Goal: Task Accomplishment & Management: Complete application form

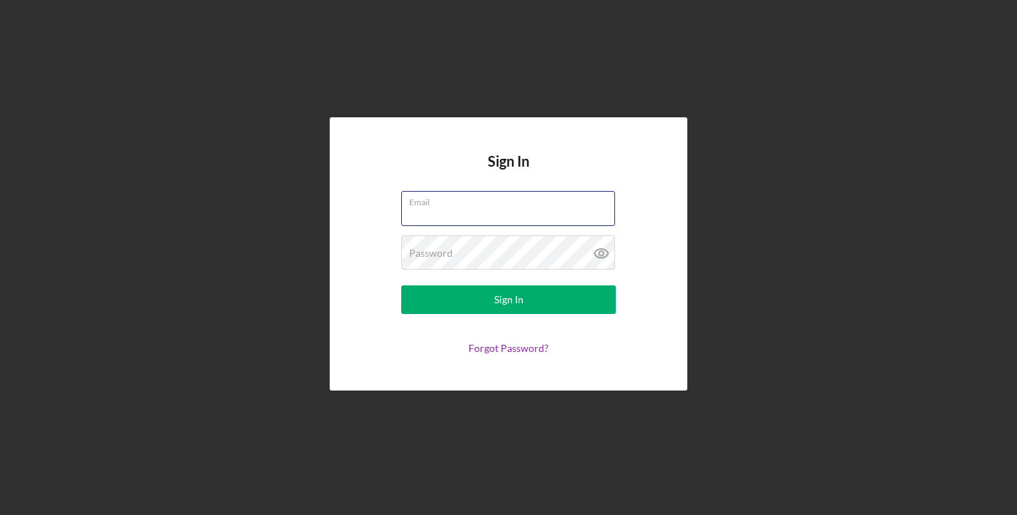
type input "[EMAIL_ADDRESS][DOMAIN_NAME]"
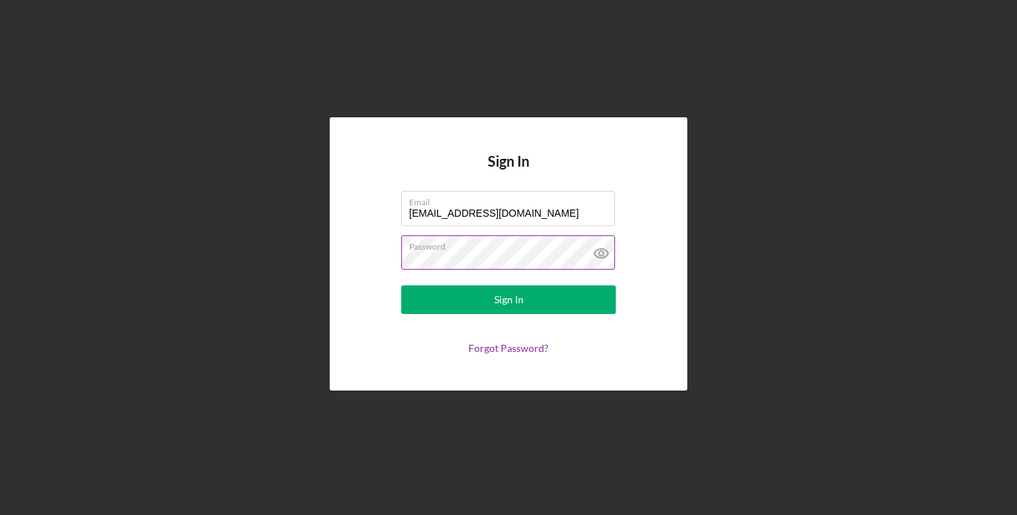
click at [598, 253] on icon at bounding box center [602, 253] width 36 height 36
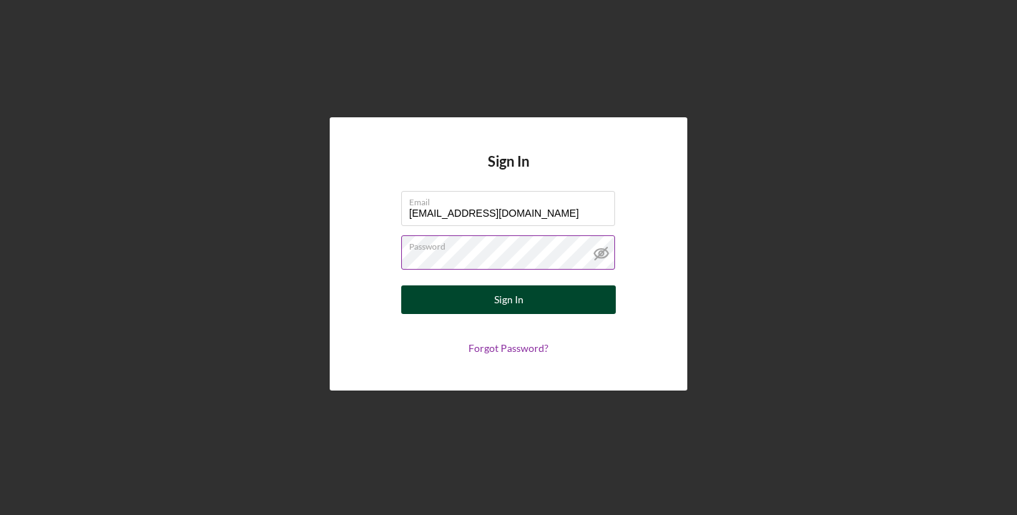
click at [520, 304] on div "Sign In" at bounding box center [508, 299] width 29 height 29
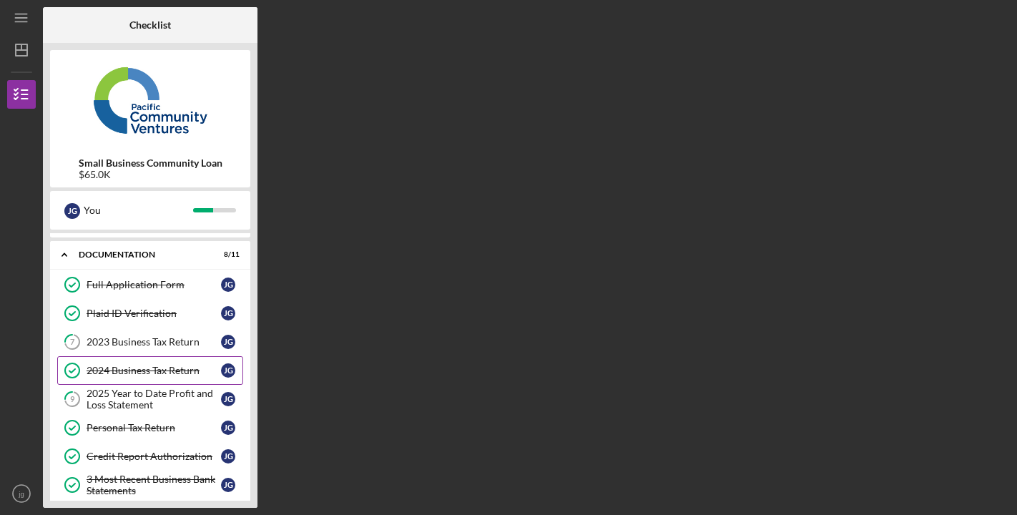
scroll to position [31, 0]
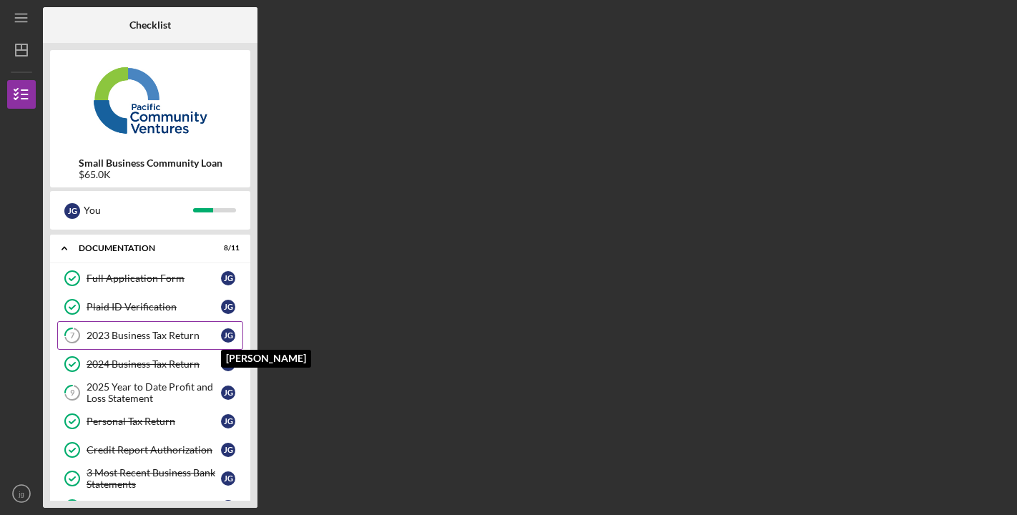
click at [224, 334] on div "[PERSON_NAME]" at bounding box center [228, 335] width 14 height 14
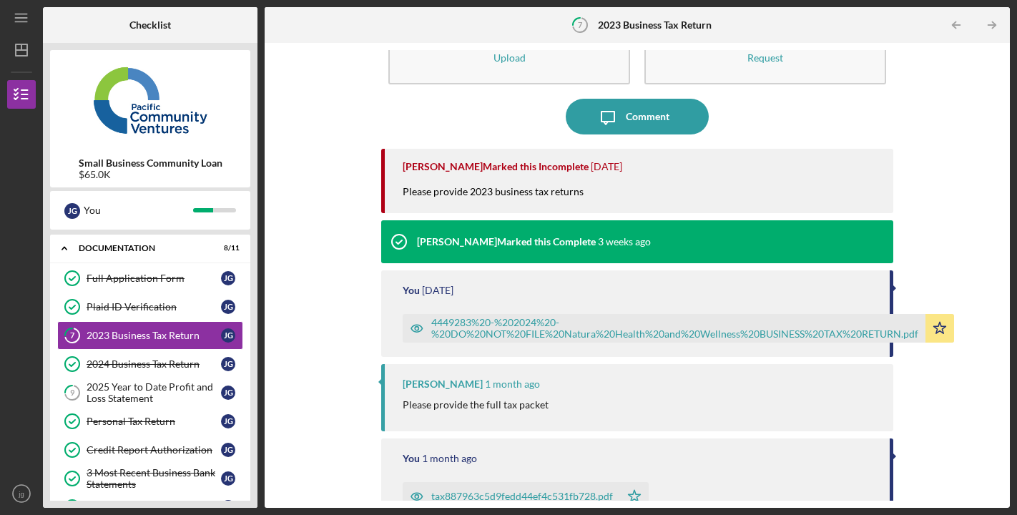
scroll to position [19, 0]
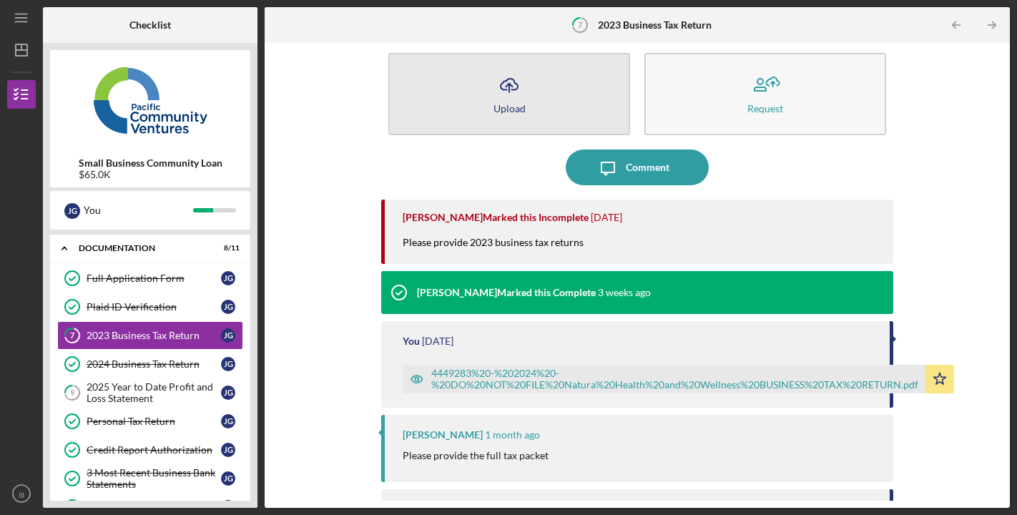
click at [511, 84] on icon "Icon/Upload" at bounding box center [509, 85] width 36 height 36
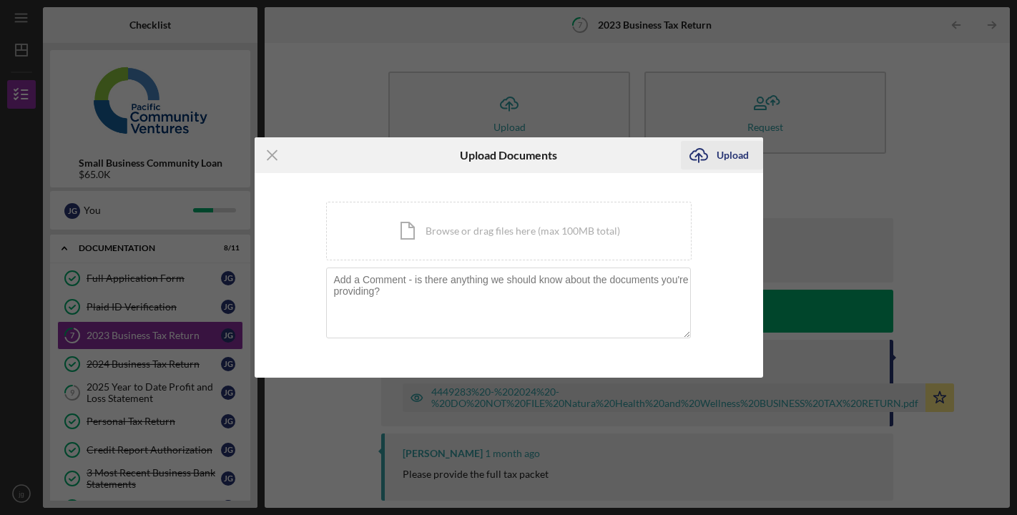
click at [694, 154] on icon "Icon/Upload" at bounding box center [699, 155] width 36 height 36
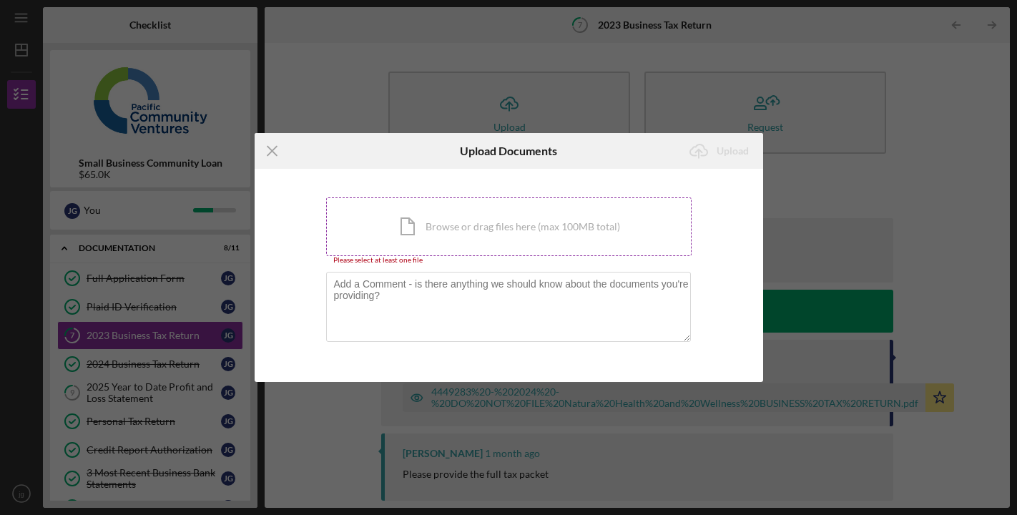
click at [481, 220] on div "Icon/Document Browse or drag files here (max 100MB total) Tap to choose files o…" at bounding box center [508, 226] width 365 height 59
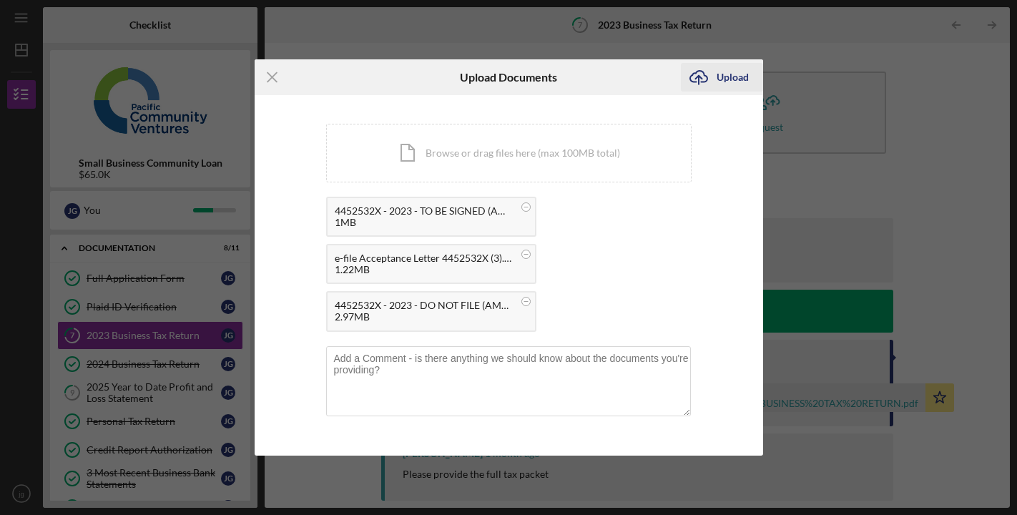
click at [720, 74] on div "Upload" at bounding box center [733, 77] width 32 height 29
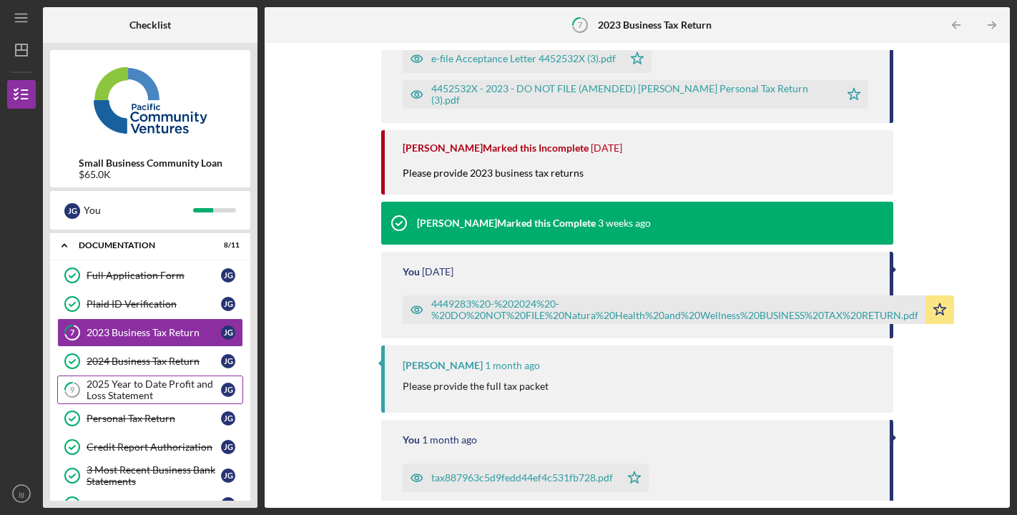
scroll to position [35, 0]
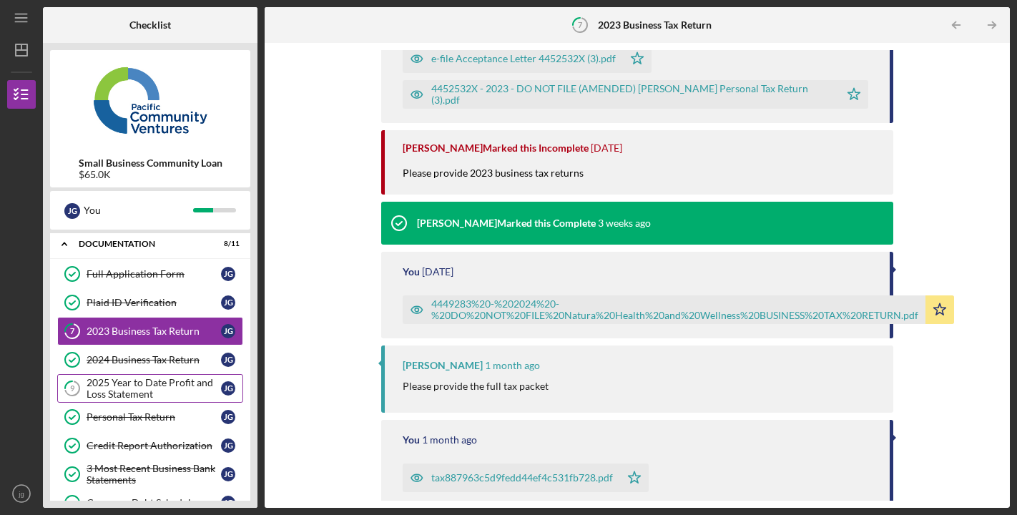
click at [138, 390] on div "2025 Year to Date Profit and Loss Statement" at bounding box center [154, 388] width 134 height 23
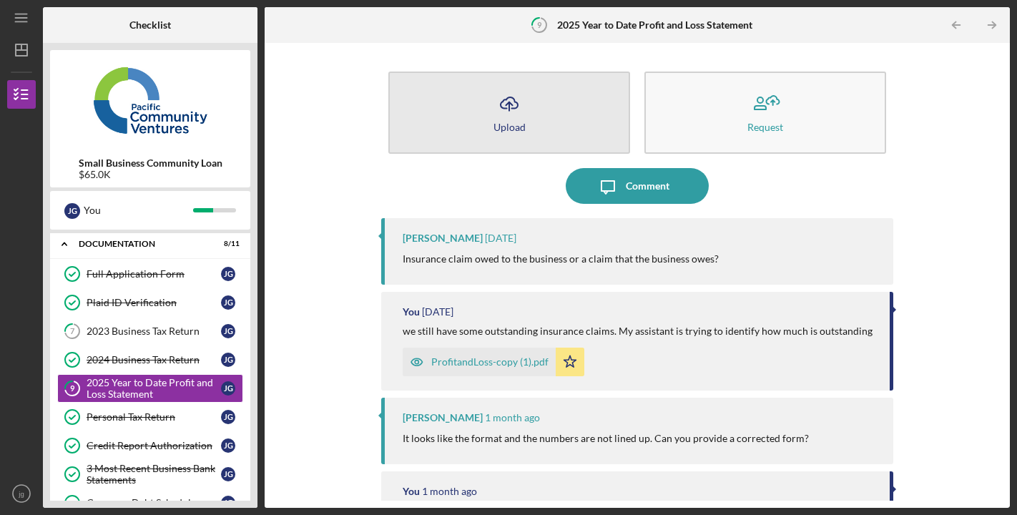
click at [523, 112] on icon "Icon/Upload" at bounding box center [509, 104] width 36 height 36
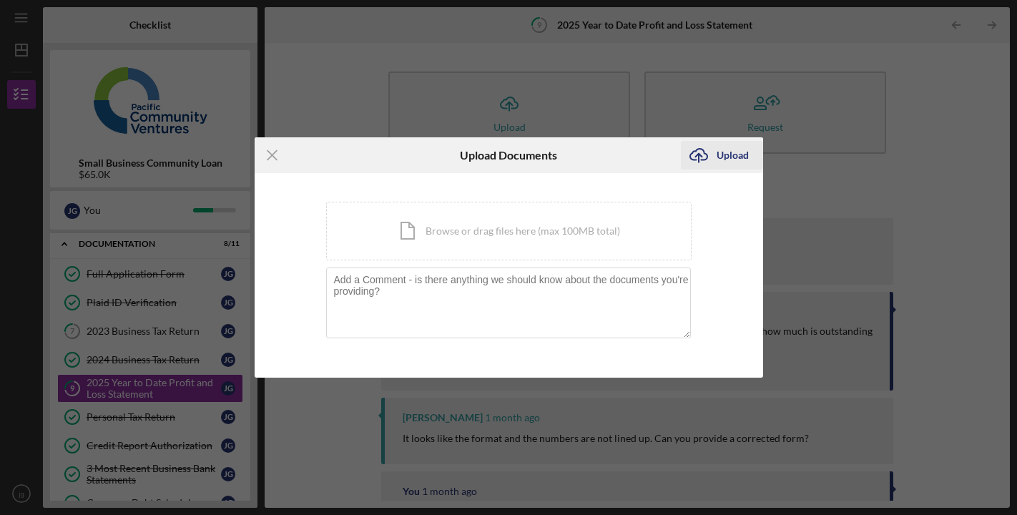
click at [731, 155] on div "Upload" at bounding box center [733, 155] width 32 height 29
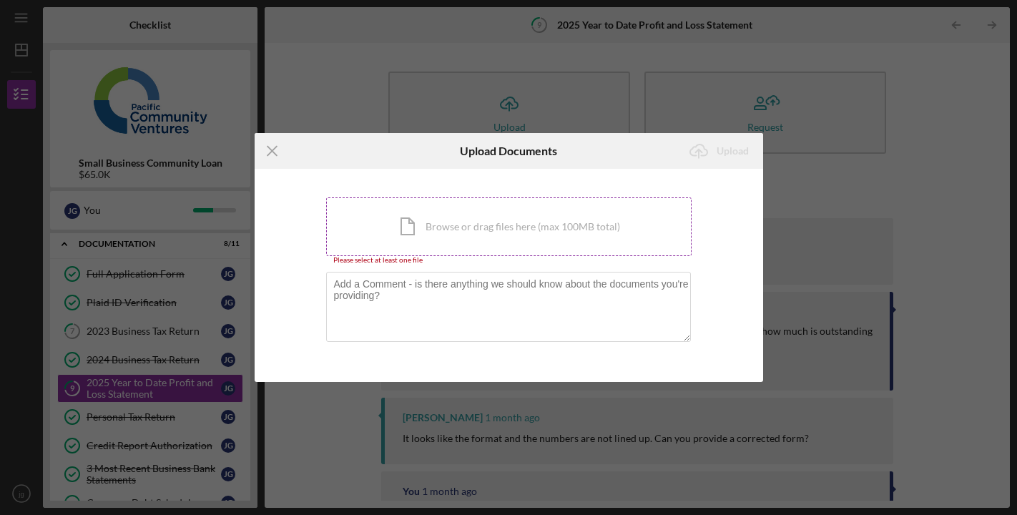
click at [519, 230] on div "Icon/Document Browse or drag files here (max 100MB total) Tap to choose files o…" at bounding box center [508, 226] width 365 height 59
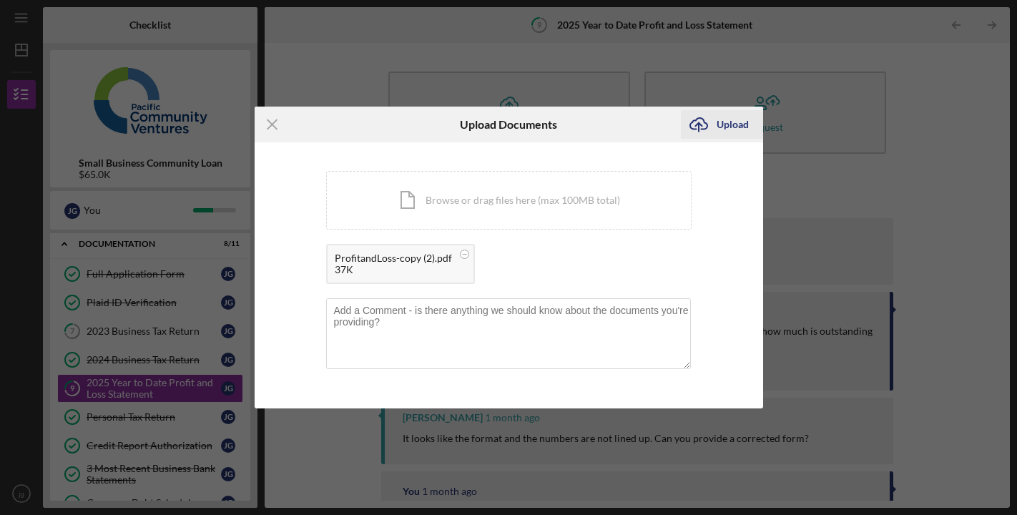
click at [729, 124] on div "Upload" at bounding box center [733, 124] width 32 height 29
